Goal: Transaction & Acquisition: Purchase product/service

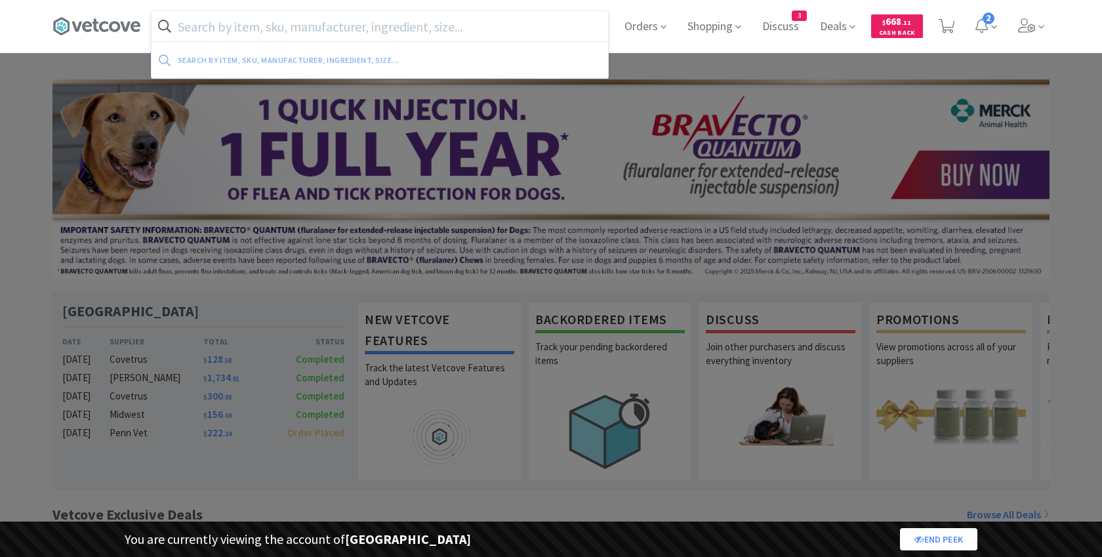
click at [268, 38] on input "text" at bounding box center [380, 26] width 456 height 30
paste input ""Red Top Blk Ring Serum Clot Activation:"
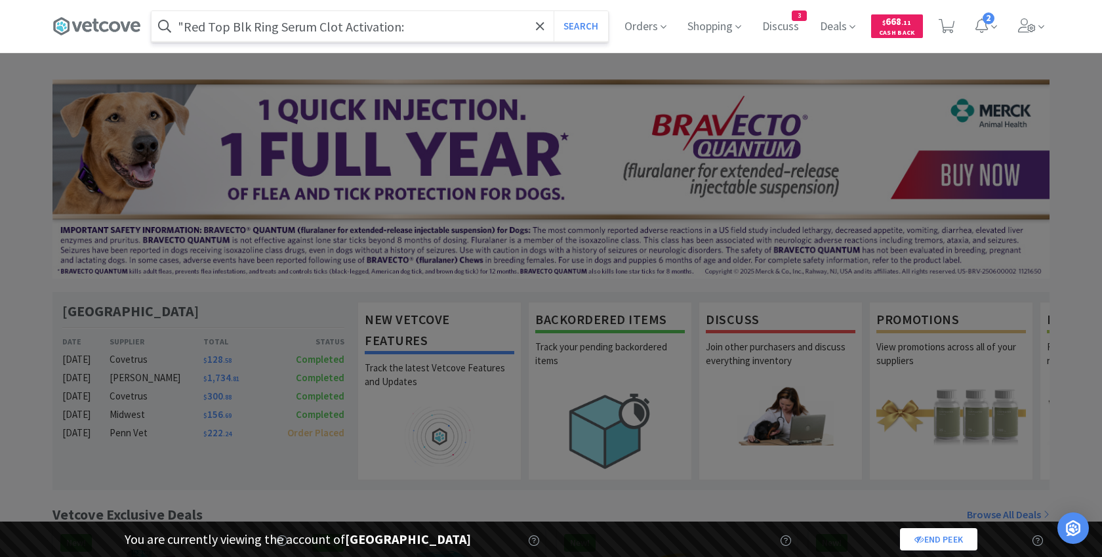
type input ""Red Top Blk Ring Serum Clot Activation:"
click at [554, 11] on button "Search" at bounding box center [581, 26] width 54 height 30
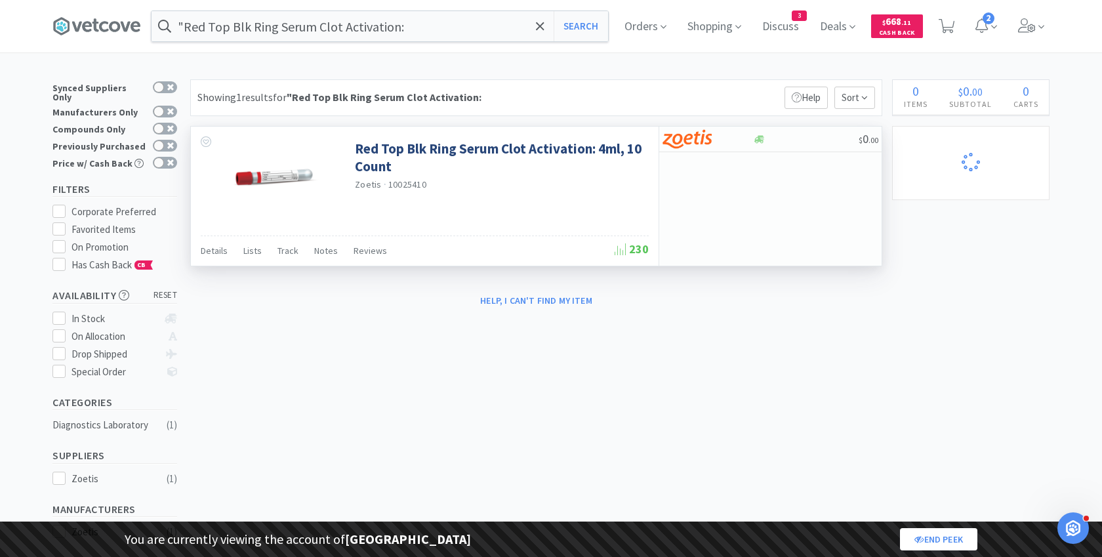
select select "1"
select select "8"
select select "1"
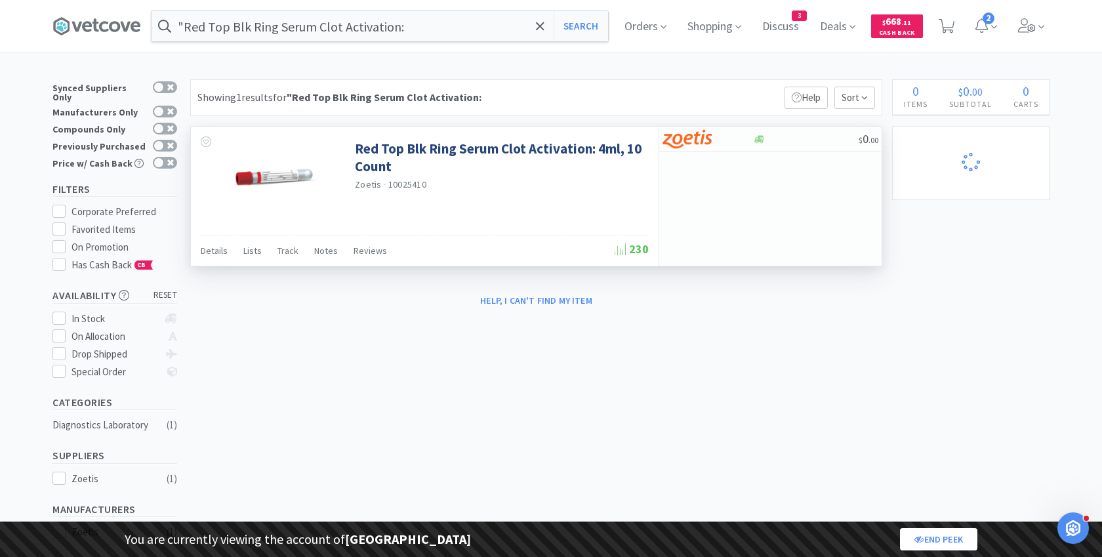
select select "1"
select select "2"
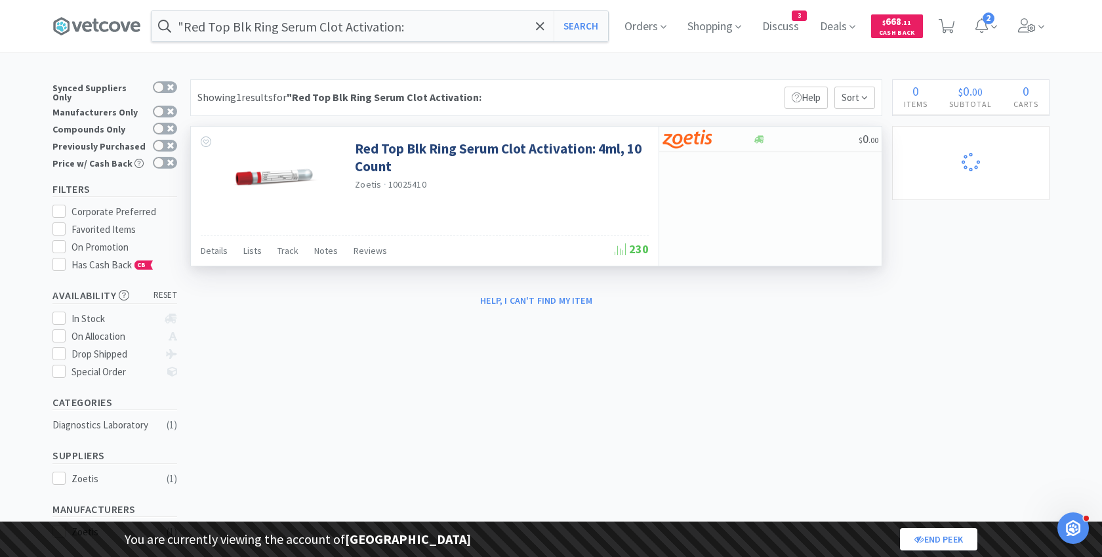
select select "2"
select select "1"
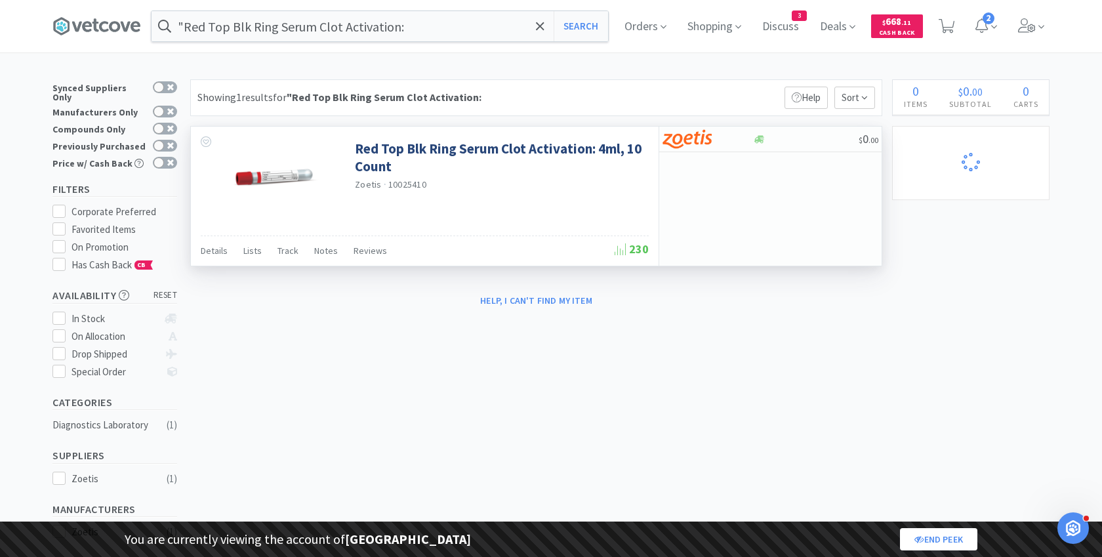
select select "1"
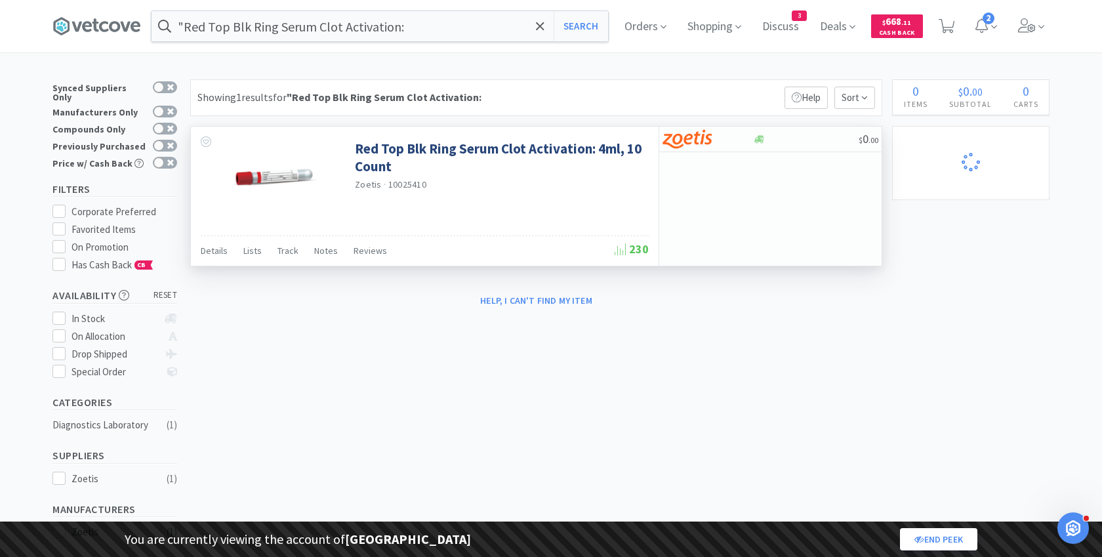
select select "1"
select select "2"
select select "1"
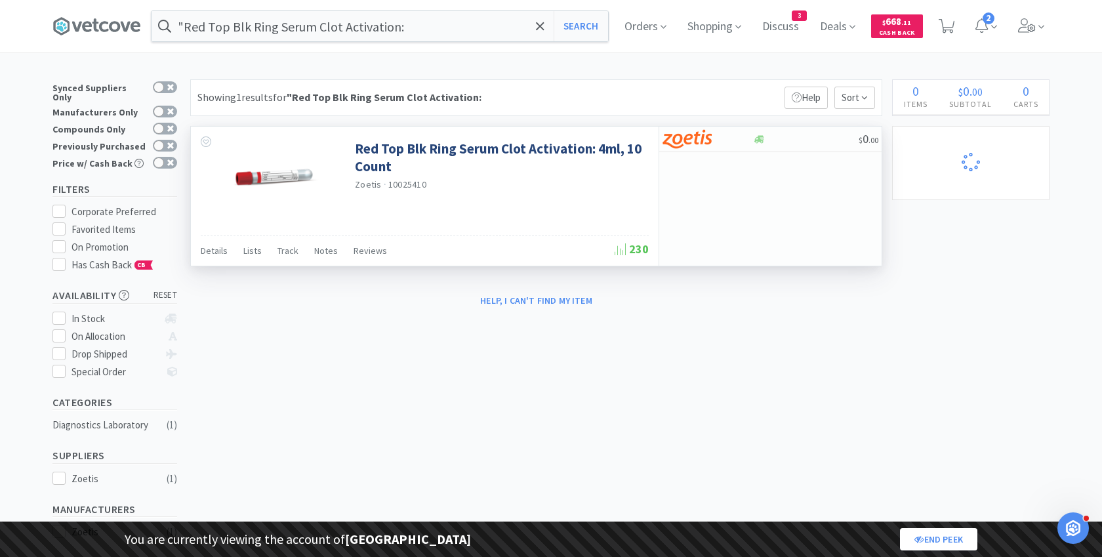
select select "1"
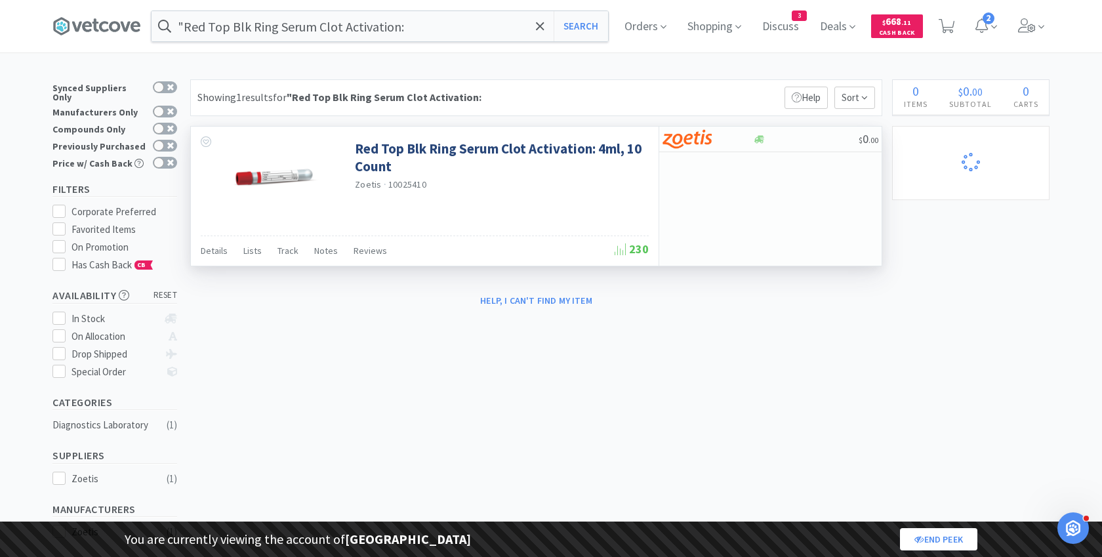
select select "1"
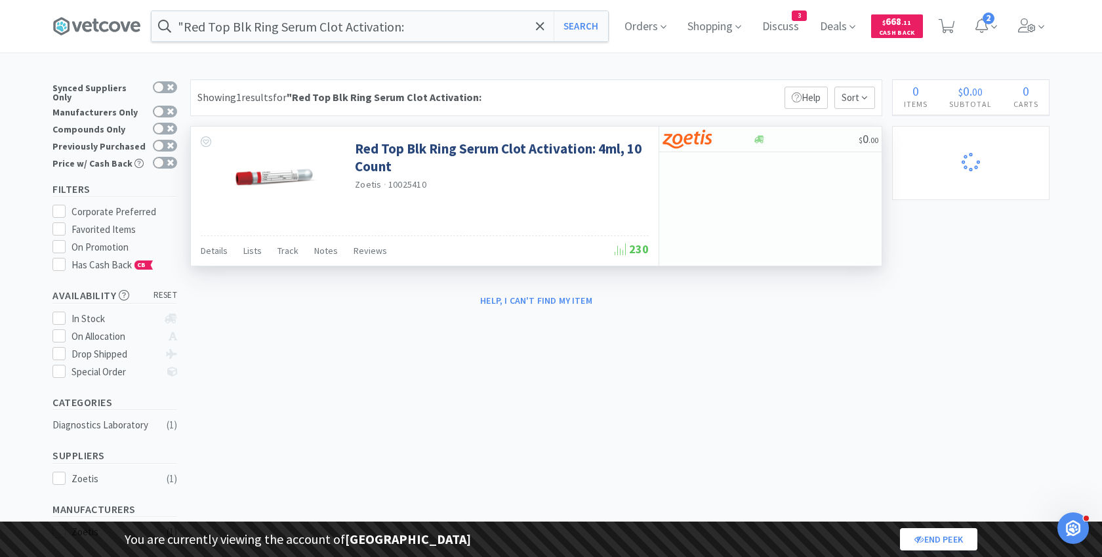
select select "1"
select select "10"
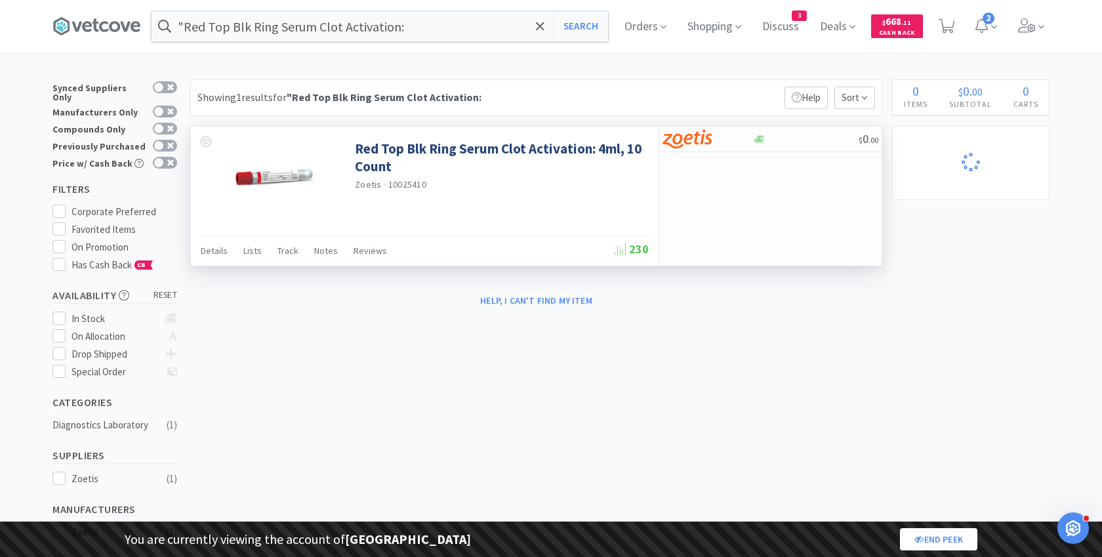
select select "1"
select select "2"
select select "1"
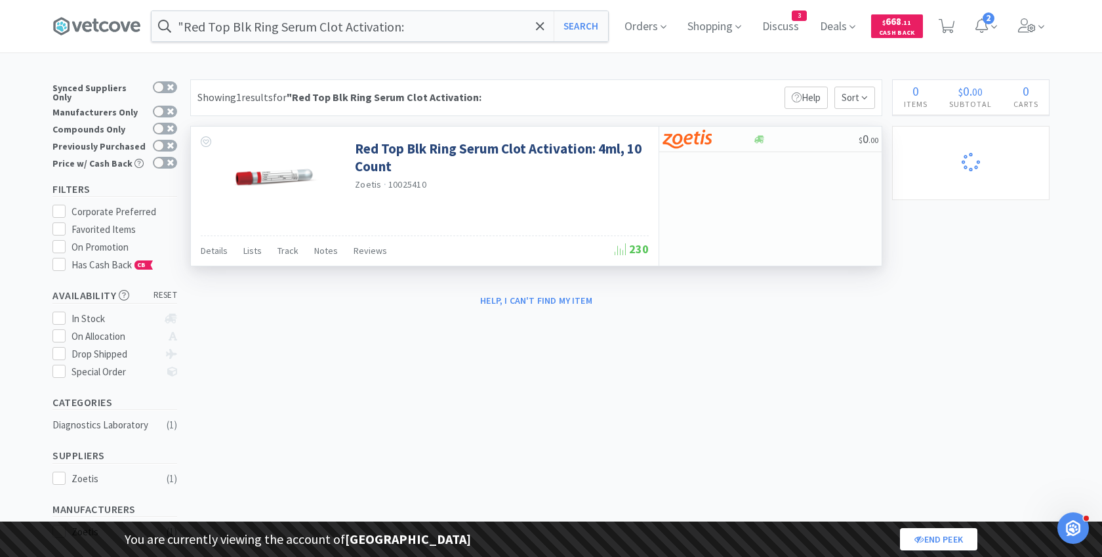
select select "10"
select select "1"
select select "2"
select select "1"
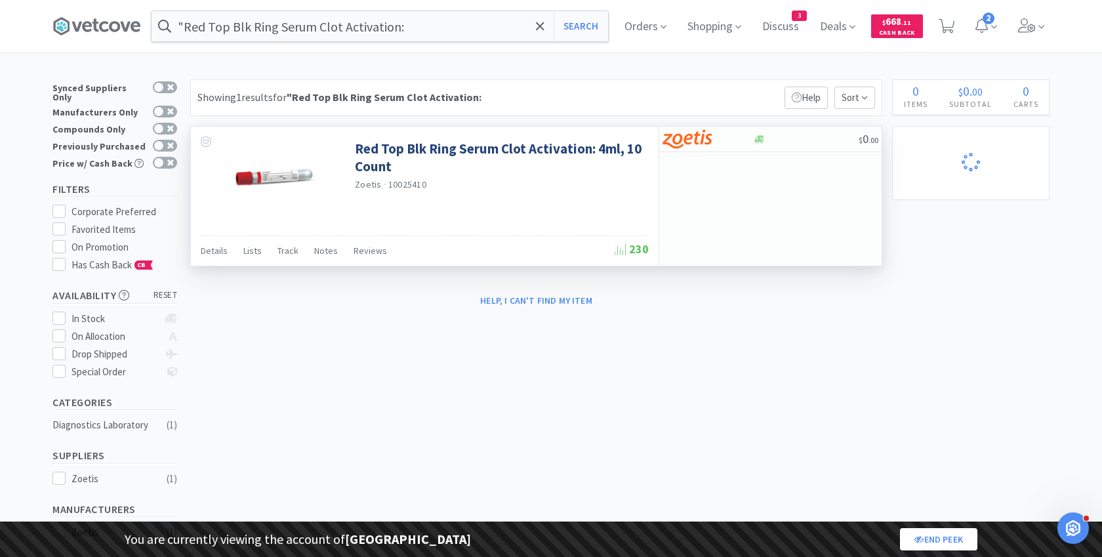
select select "1"
select select "2"
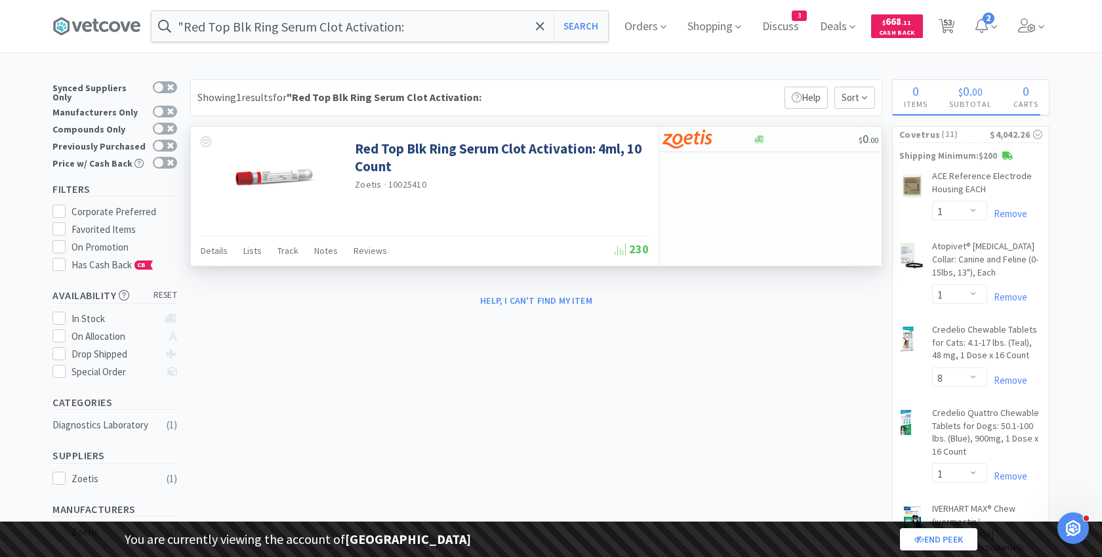
select select "1"
select select "3"
select select "2"
select select "3"
